Goal: Information Seeking & Learning: Learn about a topic

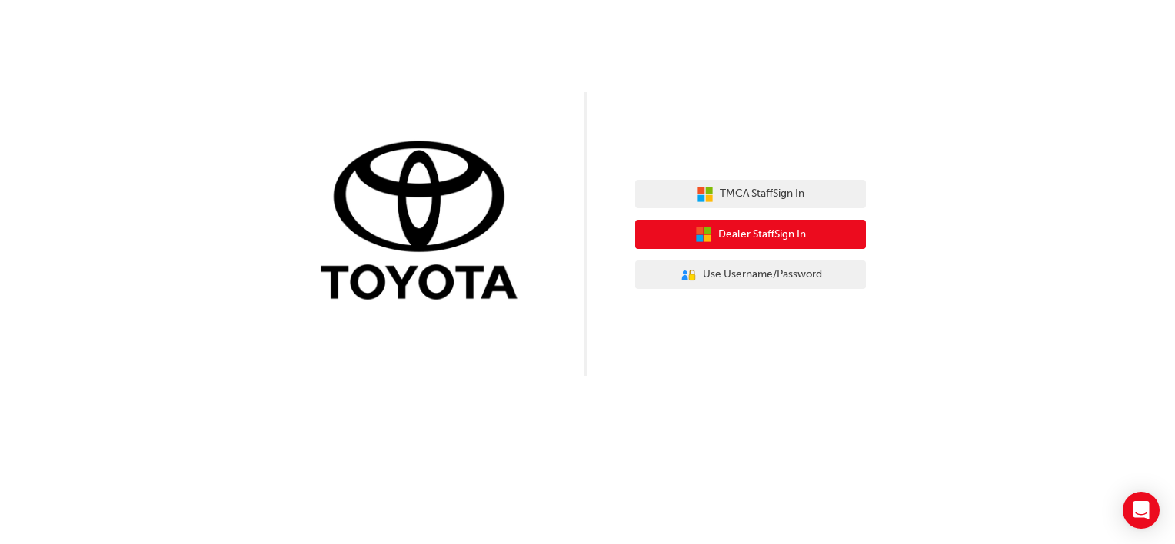
click at [759, 246] on button "Dealer Staff Sign In" at bounding box center [750, 234] width 231 height 29
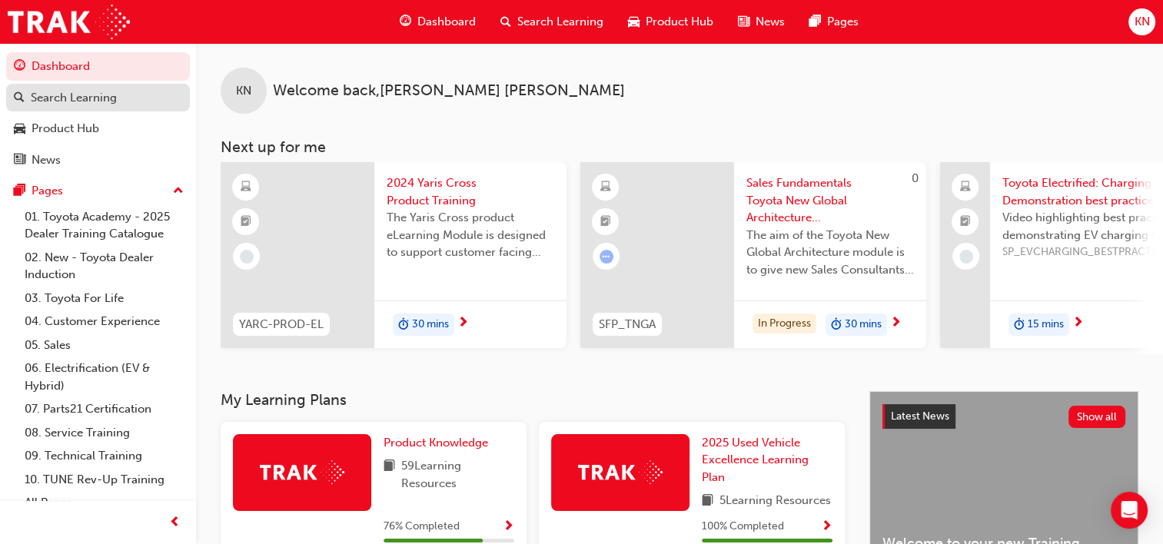
click at [83, 90] on div "Search Learning" at bounding box center [74, 98] width 86 height 18
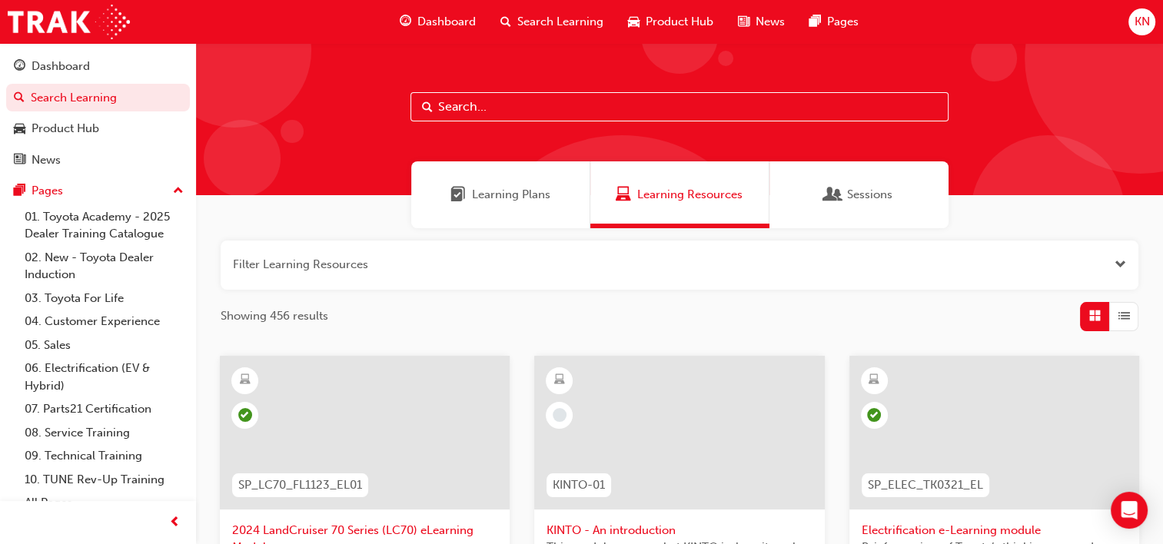
click at [513, 115] on input "text" at bounding box center [680, 106] width 538 height 29
type input "pathway to purchase"
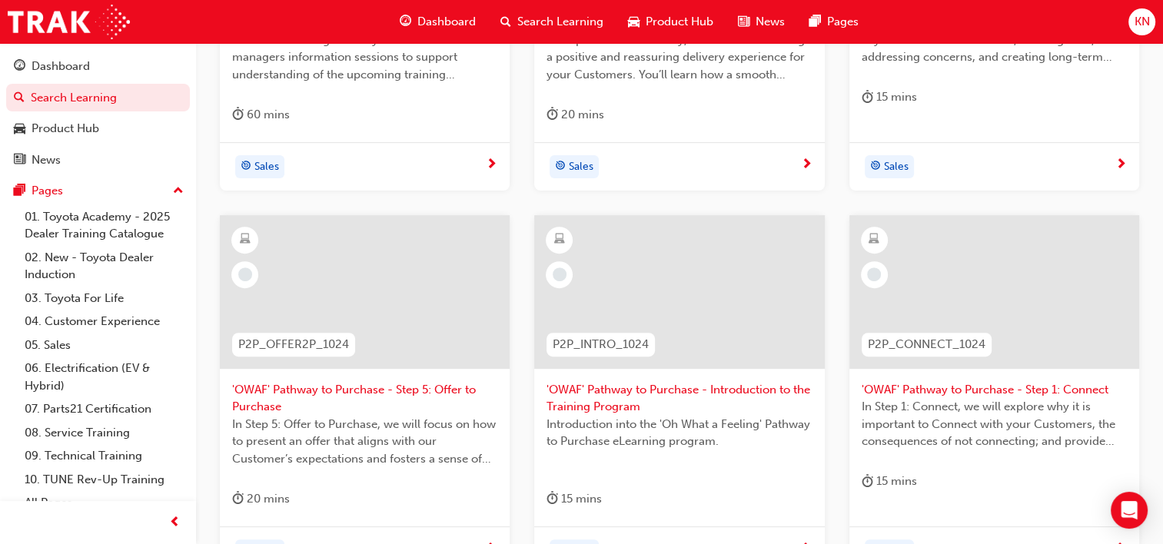
scroll to position [526, 0]
click at [677, 387] on span "'OWAF' Pathway to Purchase - Introduction to the Training Program" at bounding box center [679, 398] width 265 height 35
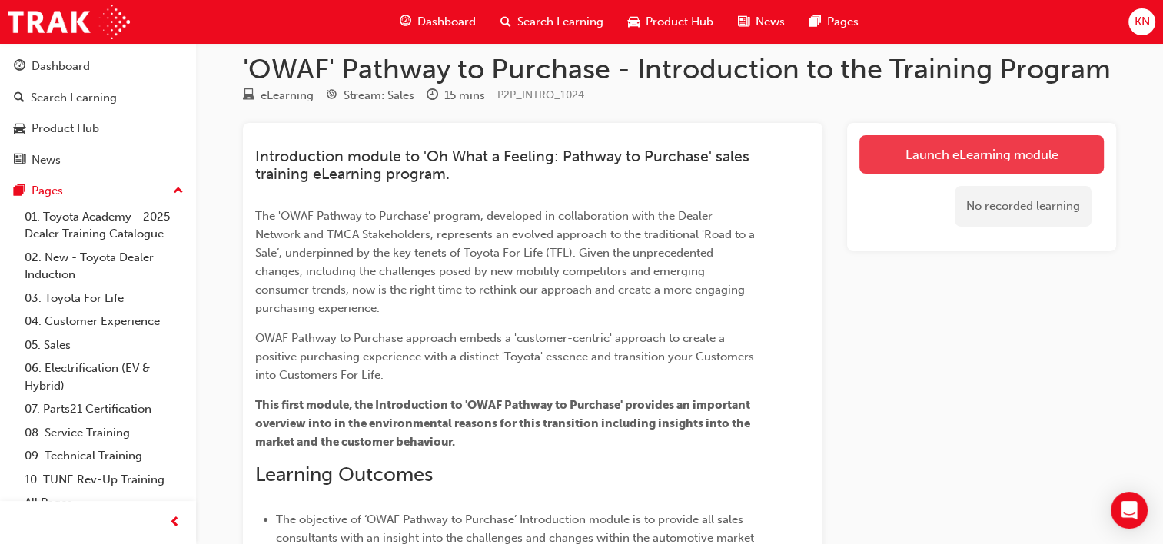
scroll to position [12, 0]
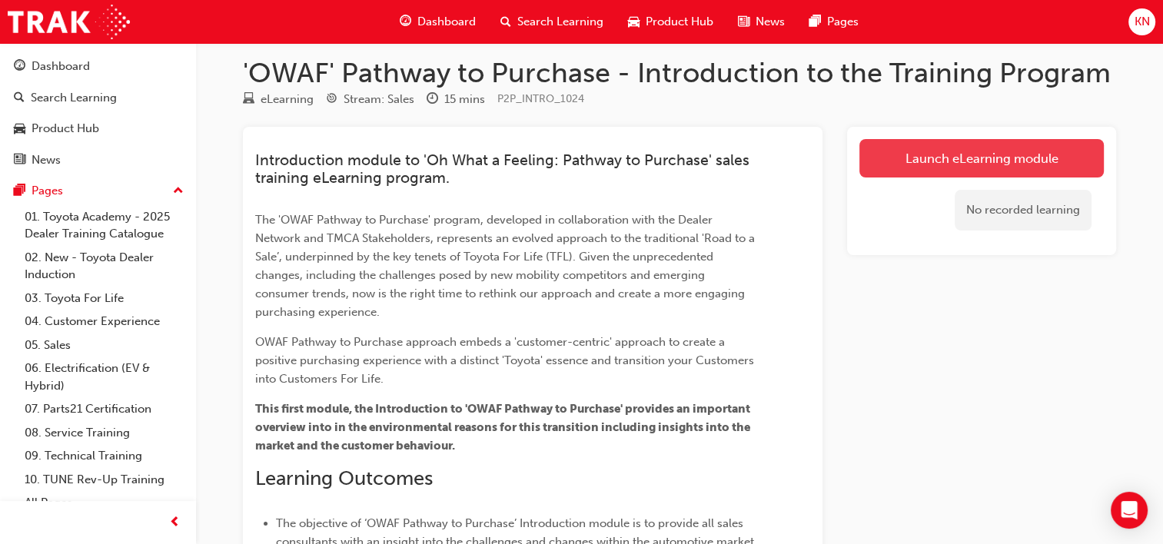
click at [1033, 157] on link "Launch eLearning module" at bounding box center [982, 158] width 245 height 38
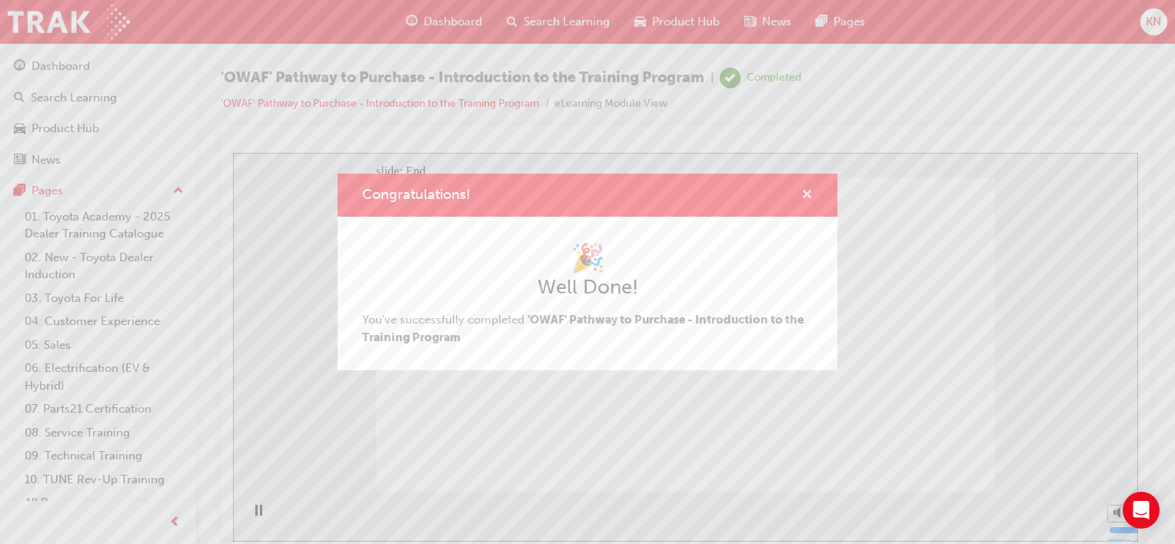
click at [807, 191] on span "cross-icon" at bounding box center [807, 196] width 12 height 14
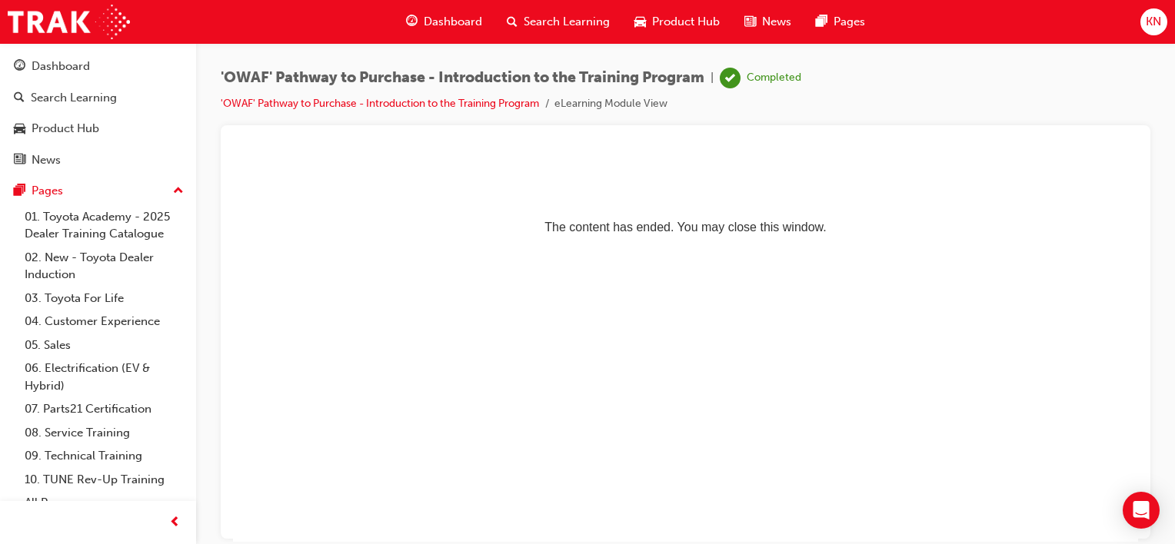
click at [584, 20] on span "Search Learning" at bounding box center [567, 22] width 86 height 18
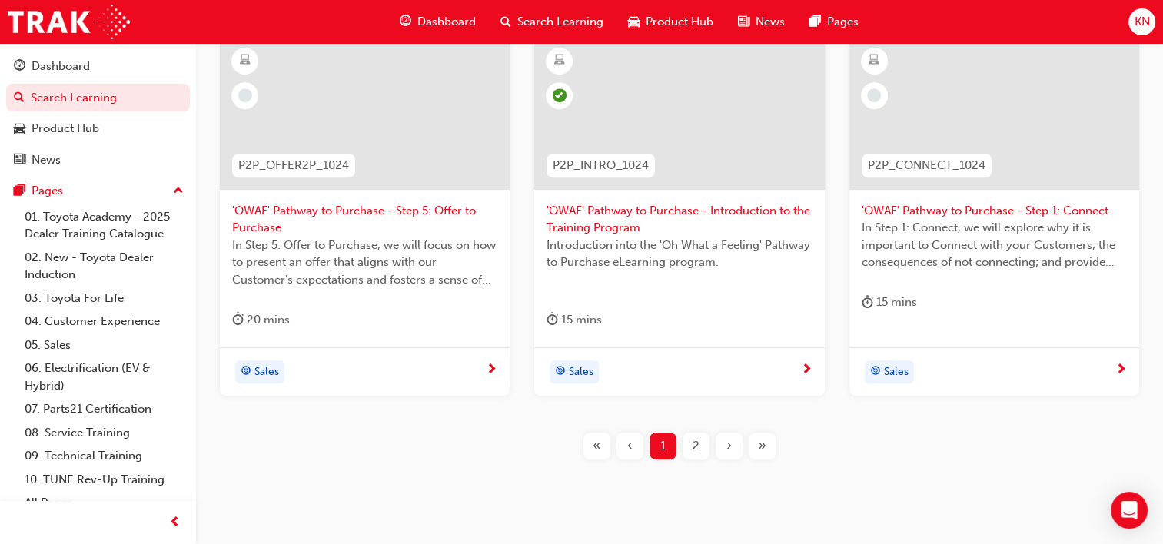
scroll to position [710, 0]
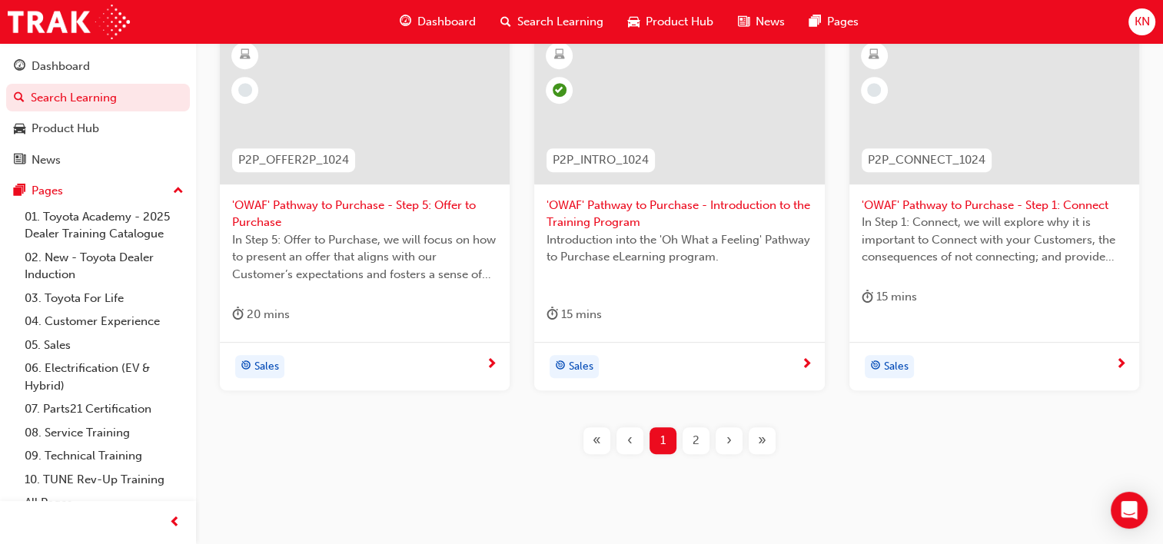
click at [966, 211] on span "'OWAF' Pathway to Purchase - Step 1: Connect" at bounding box center [994, 206] width 265 height 18
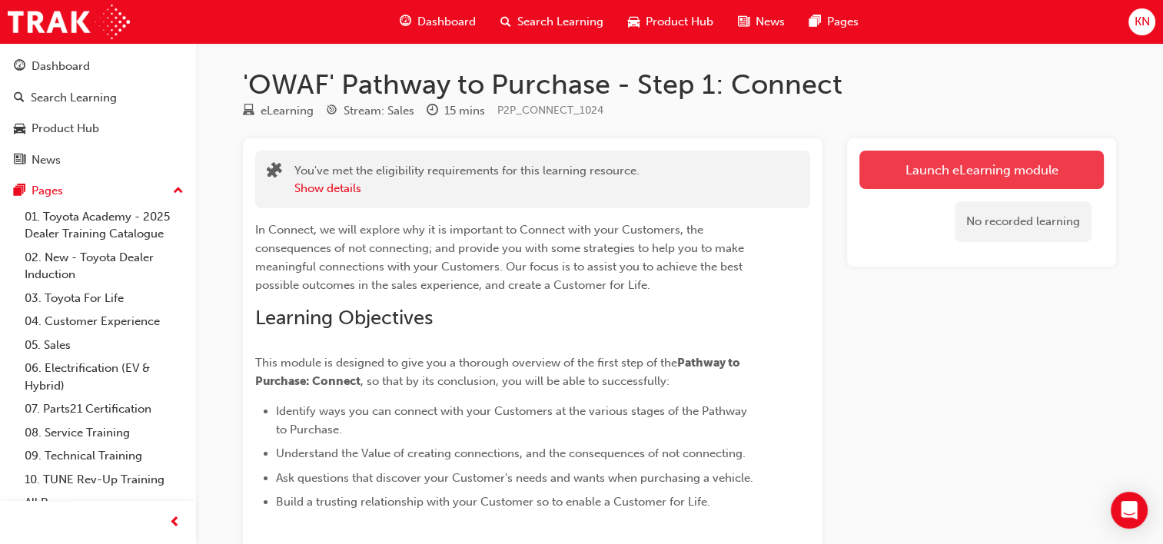
click at [939, 157] on link "Launch eLearning module" at bounding box center [982, 170] width 245 height 38
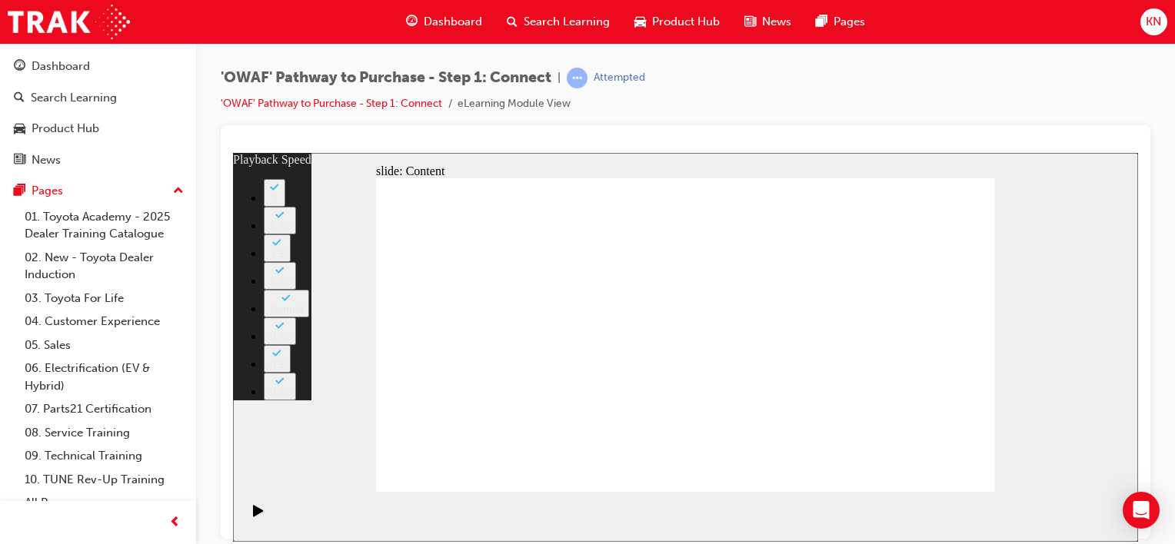
type input "76"
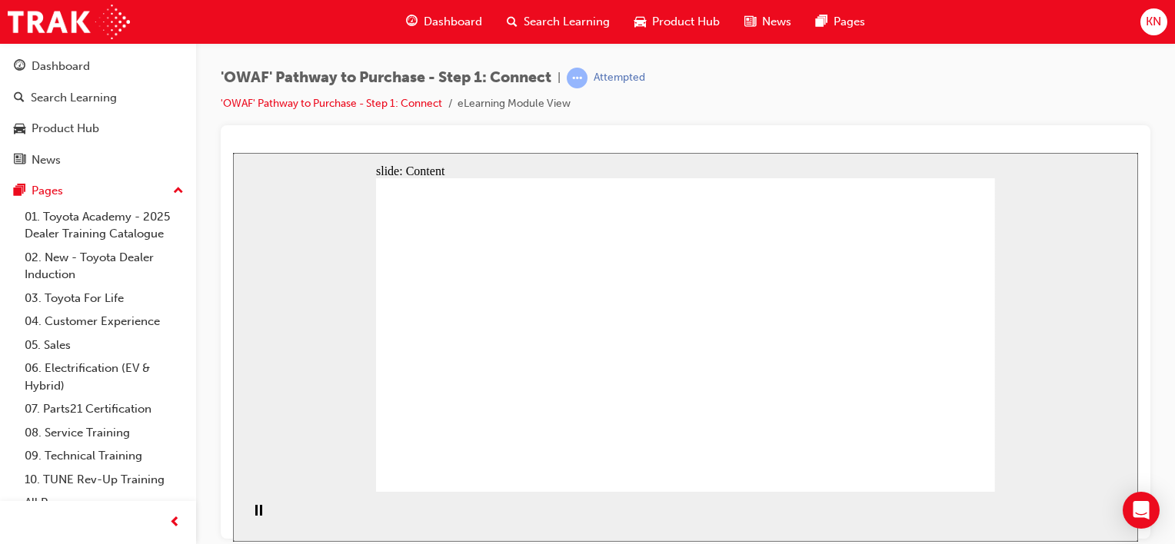
drag, startPoint x: 614, startPoint y: 369, endPoint x: 612, endPoint y: 421, distance: 51.6
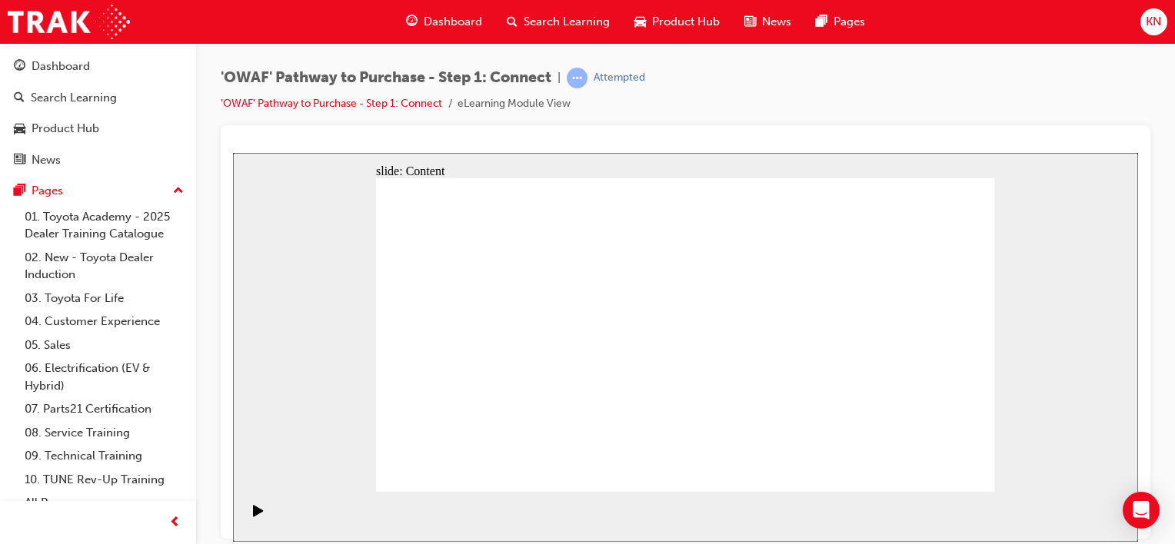
drag, startPoint x: 580, startPoint y: 335, endPoint x: 631, endPoint y: 344, distance: 51.4
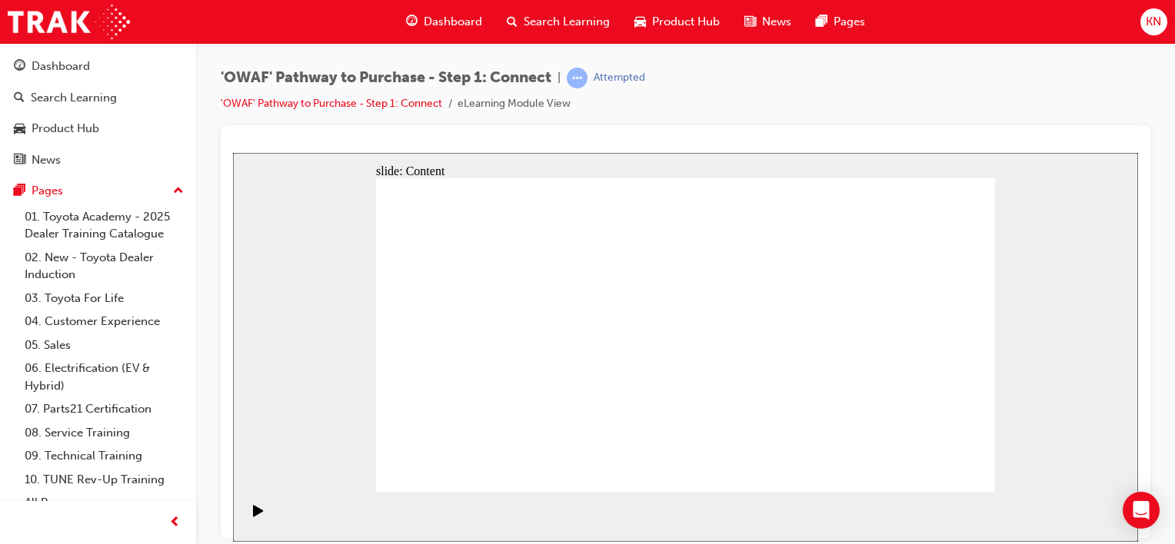
drag, startPoint x: 451, startPoint y: 358, endPoint x: 471, endPoint y: 302, distance: 59.3
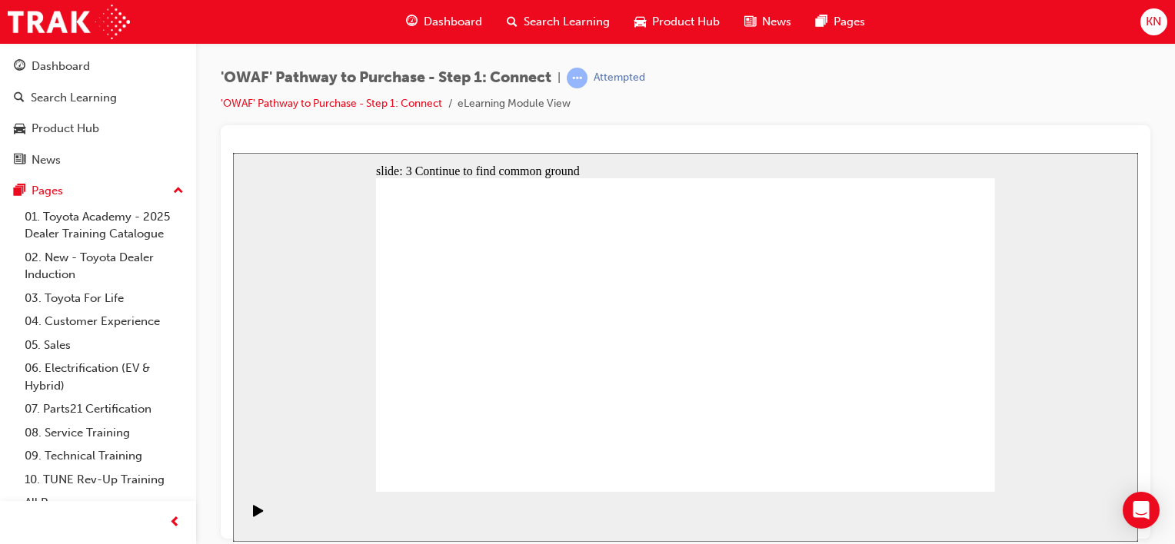
drag, startPoint x: 946, startPoint y: 460, endPoint x: 946, endPoint y: 471, distance: 11.5
